Goal: Information Seeking & Learning: Learn about a topic

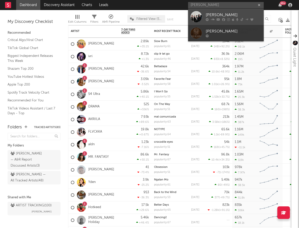
type input "[PERSON_NAME]"
click at [232, 15] on div "[PERSON_NAME]" at bounding box center [233, 15] width 55 height 6
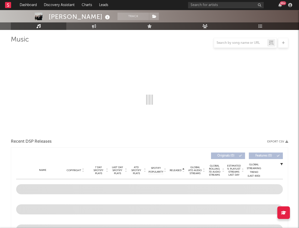
scroll to position [33, 0]
select select "6m"
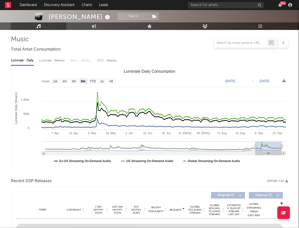
scroll to position [132, 0]
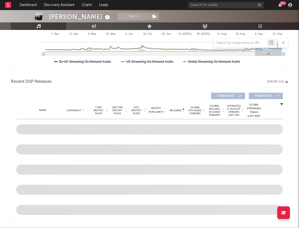
click at [174, 109] on span "Released" at bounding box center [176, 110] width 12 height 3
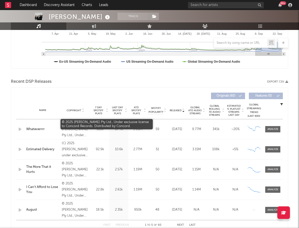
click at [71, 123] on div "© 2025 [PERSON_NAME] Pty Ltd., Under exclusive license to Concord Records. Dist…" at bounding box center [75, 129] width 27 height 18
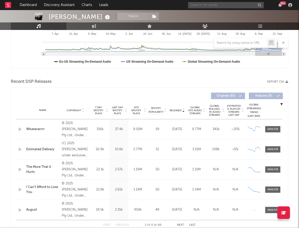
click at [226, 7] on input "text" at bounding box center [226, 5] width 76 height 6
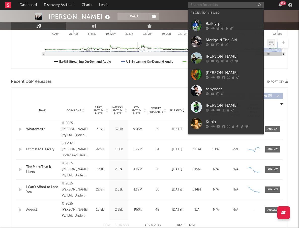
paste input "The Belair Lip Bombs"
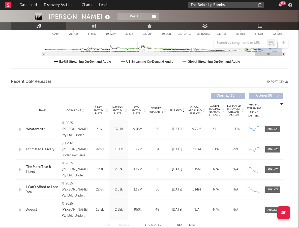
type input "The Belair Lip Bombs"
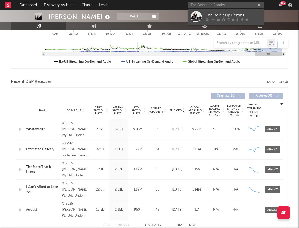
click at [227, 16] on div "The Belair Lip Bombs" at bounding box center [233, 15] width 55 height 6
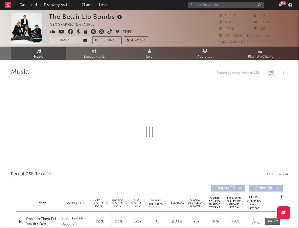
select select "1w"
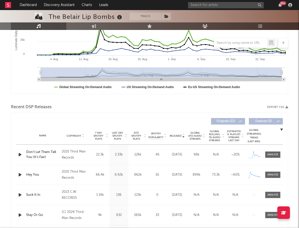
scroll to position [108, 0]
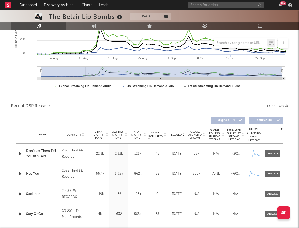
click at [179, 135] on span "Released" at bounding box center [176, 134] width 12 height 3
click at [216, 5] on input "text" at bounding box center [226, 5] width 76 height 6
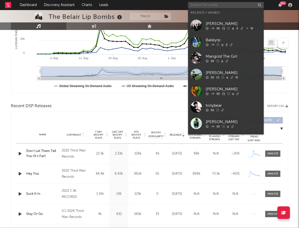
paste input "[PERSON_NAME]"
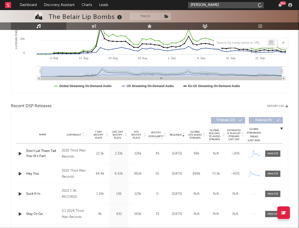
type input "[PERSON_NAME]"
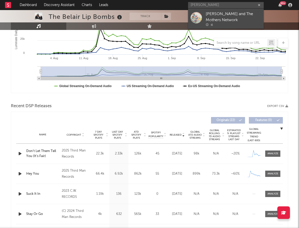
click at [220, 15] on div "[PERSON_NAME] and The Mothers Network" at bounding box center [233, 17] width 55 height 12
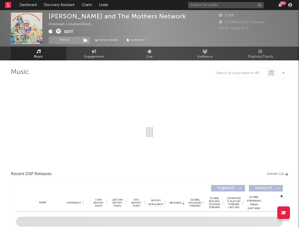
select select "1w"
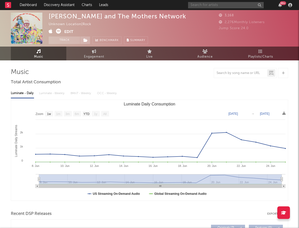
click at [239, 4] on input "text" at bounding box center [226, 5] width 76 height 6
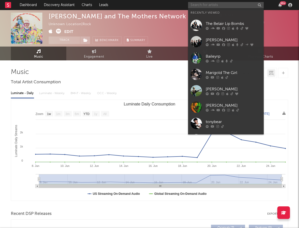
paste input "DEAR EVERYTHING"
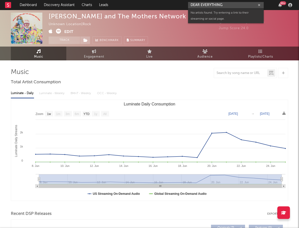
click at [230, 2] on input "DEAR EVERYTHING" at bounding box center [226, 5] width 76 height 6
paste input "[PERSON_NAME]'s Ghost"
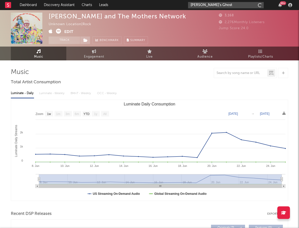
type input "[PERSON_NAME]'s Ghost"
click at [249, 7] on input "[PERSON_NAME]'s Ghost" at bounding box center [226, 5] width 76 height 6
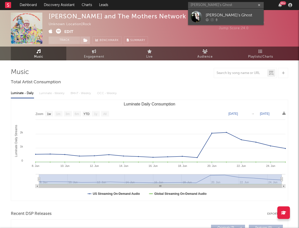
click at [245, 16] on div "[PERSON_NAME]'s Ghost" at bounding box center [233, 15] width 55 height 6
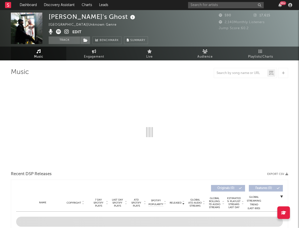
select select "1w"
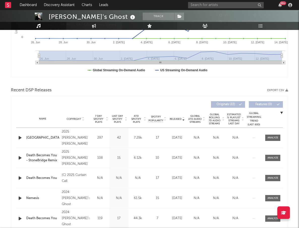
scroll to position [158, 0]
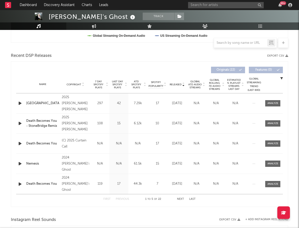
click at [17, 103] on icon "button" at bounding box center [19, 103] width 5 height 6
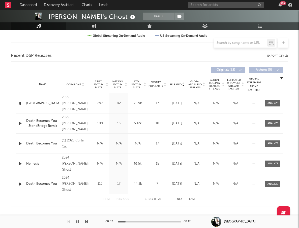
click at [148, 220] on div "00:02 00:17" at bounding box center [149, 222] width 88 height 13
click at [149, 221] on div "00:03 00:17" at bounding box center [149, 222] width 88 height 13
click at [150, 222] on div at bounding box center [149, 221] width 63 height 1
click at [243, 6] on input "text" at bounding box center [226, 5] width 76 height 6
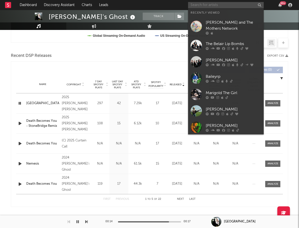
paste input "[PERSON_NAME]"
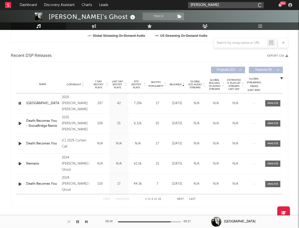
type input "[PERSON_NAME]"
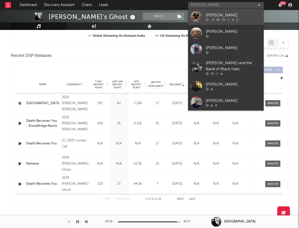
click at [237, 14] on div "[PERSON_NAME]" at bounding box center [233, 15] width 55 height 6
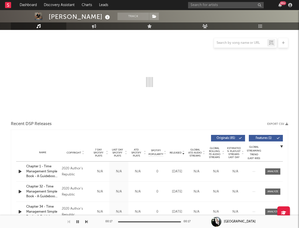
scroll to position [68, 0]
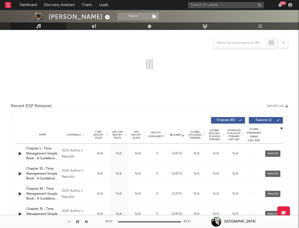
select select "6m"
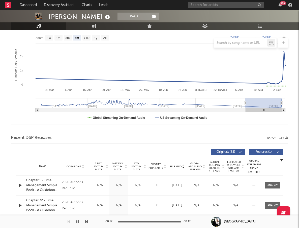
scroll to position [107, 0]
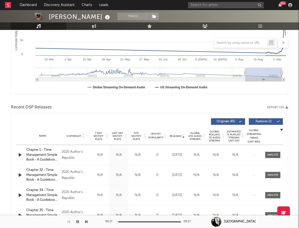
click at [179, 136] on span "Released" at bounding box center [176, 136] width 12 height 3
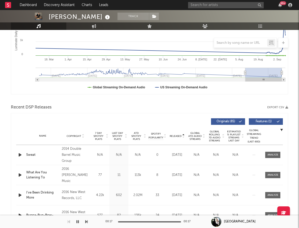
click at [179, 136] on span "Released" at bounding box center [176, 136] width 12 height 3
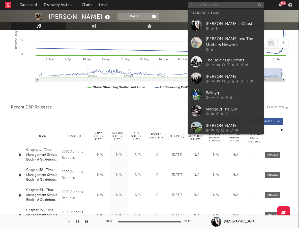
click at [247, 7] on input "text" at bounding box center [226, 5] width 76 height 6
paste input "Sweet Corvette"
type input "Sweet Corvette"
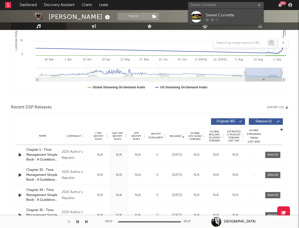
click at [236, 18] on div at bounding box center [233, 19] width 55 height 3
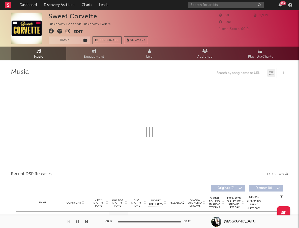
select select "1w"
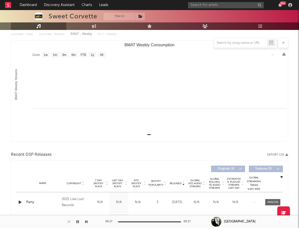
scroll to position [60, 0]
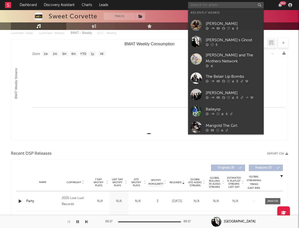
click at [225, 2] on input "text" at bounding box center [226, 5] width 76 height 6
paste input "Crazy Lixx"
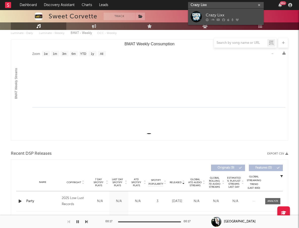
type input "Crazy Lixx"
click at [215, 18] on div "Crazy Lixx" at bounding box center [233, 15] width 55 height 6
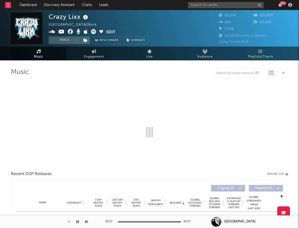
select select "6m"
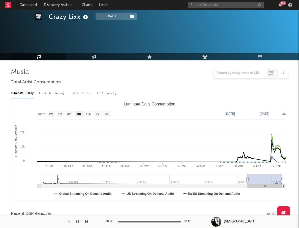
scroll to position [42, 0]
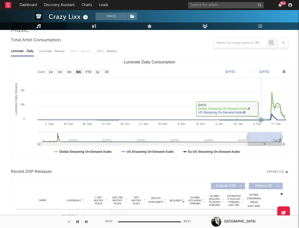
click at [260, 114] on rect "Luminate Daily Consumption" at bounding box center [149, 108] width 277 height 101
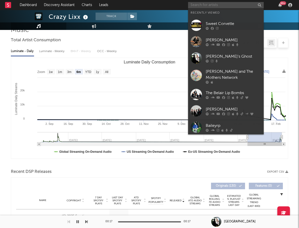
click at [249, 4] on input "text" at bounding box center [226, 5] width 76 height 6
paste input "D.R.I"
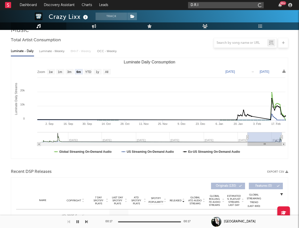
type input "D.R.I"
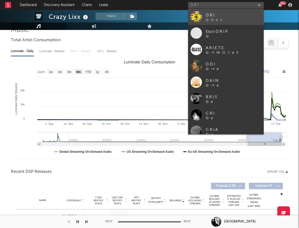
click at [241, 15] on div "D.R.I." at bounding box center [233, 15] width 55 height 6
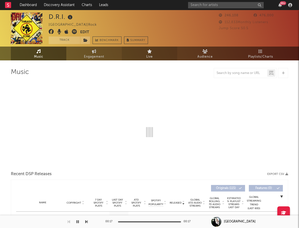
select select "6m"
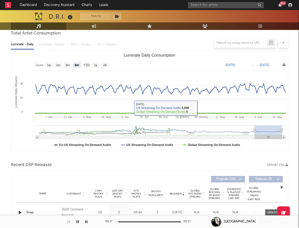
scroll to position [129, 0]
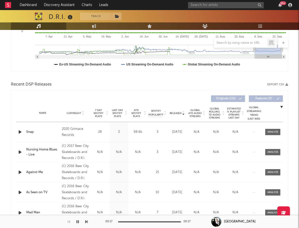
click at [178, 113] on span "Released" at bounding box center [176, 113] width 12 height 3
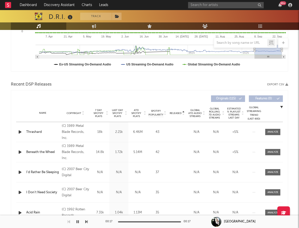
click at [178, 113] on span "Released" at bounding box center [176, 113] width 12 height 3
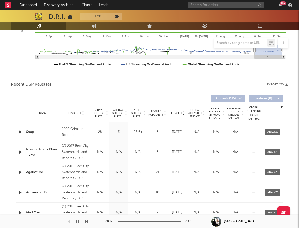
click at [178, 113] on span "Released" at bounding box center [176, 113] width 12 height 3
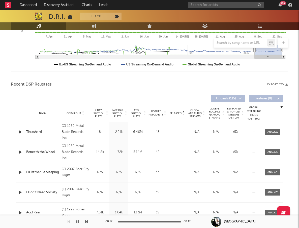
click at [178, 113] on span "Released" at bounding box center [176, 113] width 12 height 3
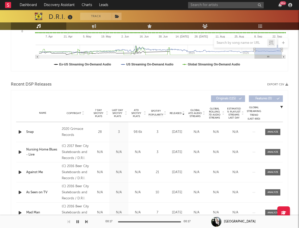
click at [17, 131] on div at bounding box center [20, 132] width 9 height 6
click at [21, 131] on icon "button" at bounding box center [19, 132] width 5 height 6
click at [144, 222] on div at bounding box center [149, 221] width 63 height 1
click at [20, 152] on icon "button" at bounding box center [19, 152] width 5 height 6
click at [142, 222] on div at bounding box center [149, 221] width 63 height 1
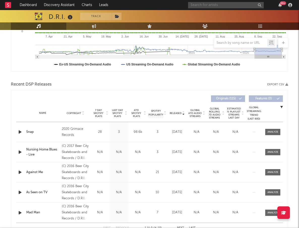
click at [237, 4] on input "text" at bounding box center [226, 5] width 76 height 6
type input "sparks"
click at [254, 5] on input "sparks" at bounding box center [226, 5] width 76 height 6
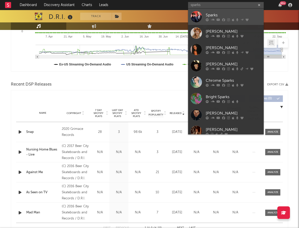
click at [248, 18] on icon at bounding box center [246, 19] width 3 height 3
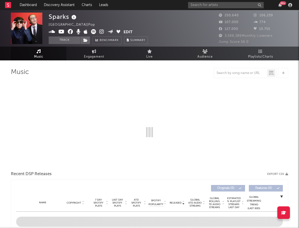
select select "6m"
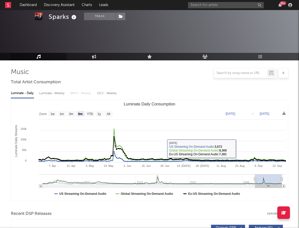
scroll to position [105, 0]
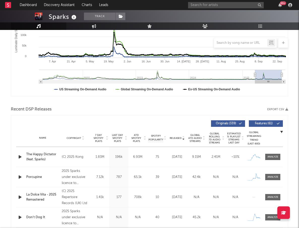
click at [177, 138] on span "Released" at bounding box center [176, 138] width 12 height 3
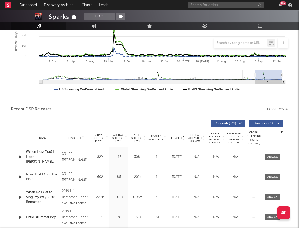
click at [177, 138] on span "Released" at bounding box center [176, 138] width 12 height 3
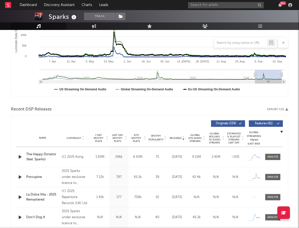
click at [177, 138] on span "Released" at bounding box center [176, 138] width 12 height 3
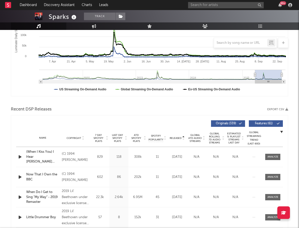
click at [177, 138] on span "Released" at bounding box center [176, 138] width 12 height 3
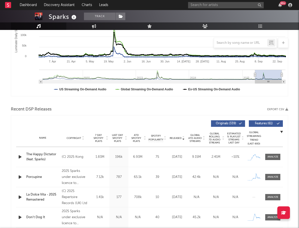
click at [19, 175] on icon "button" at bounding box center [19, 177] width 5 height 6
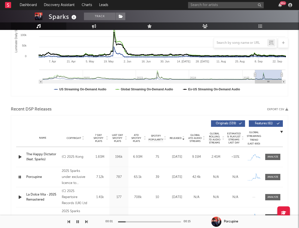
click at [19, 175] on icon "button" at bounding box center [19, 177] width 5 height 6
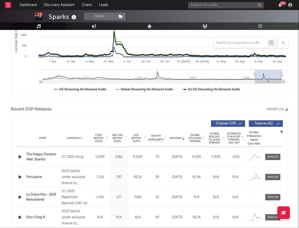
click at [133, 138] on span "ATD Spotify Plays" at bounding box center [135, 138] width 13 height 9
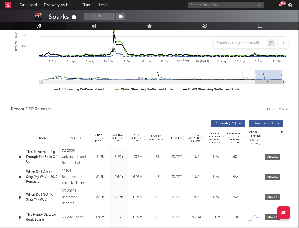
click at [20, 156] on icon "button" at bounding box center [19, 157] width 5 height 6
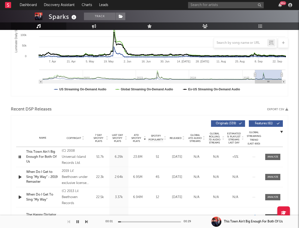
click at [134, 221] on div at bounding box center [149, 221] width 63 height 1
click at [20, 157] on icon "button" at bounding box center [19, 157] width 5 height 6
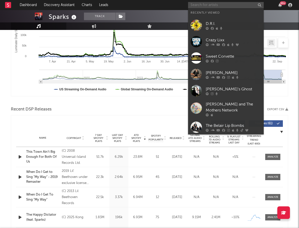
click at [236, 4] on input "text" at bounding box center [226, 5] width 76 height 6
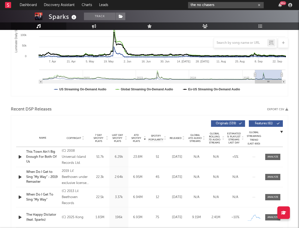
type input "the no chasers"
